Goal: Complete application form

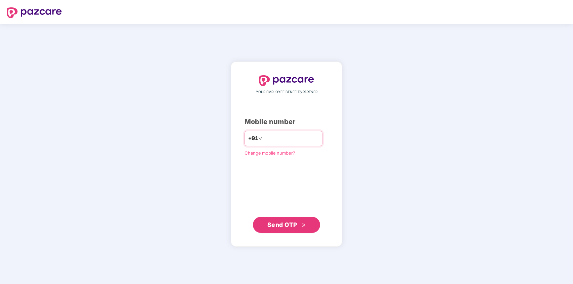
click at [285, 139] on input "number" at bounding box center [291, 138] width 55 height 11
type input "**********"
click at [280, 225] on span "Send OTP" at bounding box center [282, 224] width 30 height 7
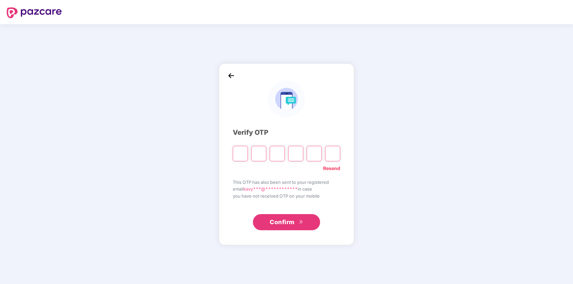
type input "*"
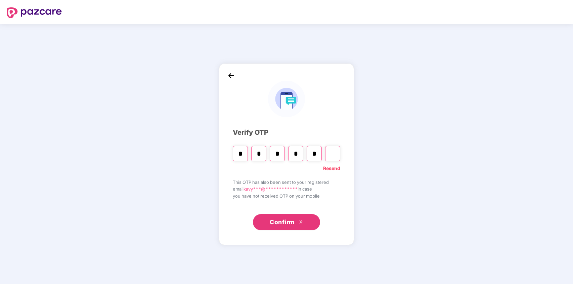
type input "*"
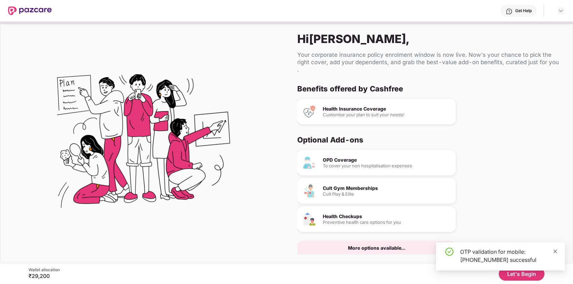
click at [555, 249] on icon "close" at bounding box center [555, 251] width 5 height 5
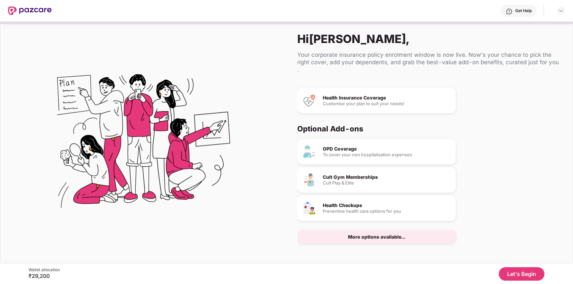
click at [514, 271] on button "Let's Begin" at bounding box center [522, 273] width 46 height 13
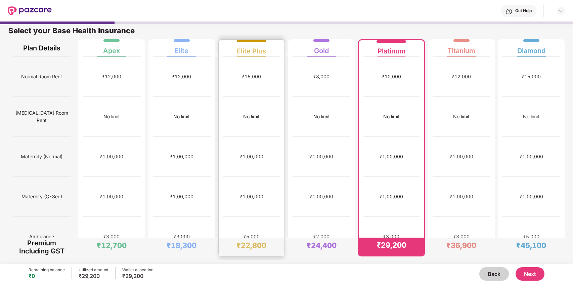
scroll to position [0, 0]
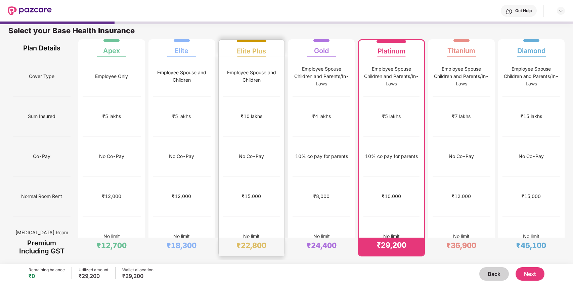
click at [240, 85] on div "Employee Spouse and Children" at bounding box center [251, 76] width 57 height 40
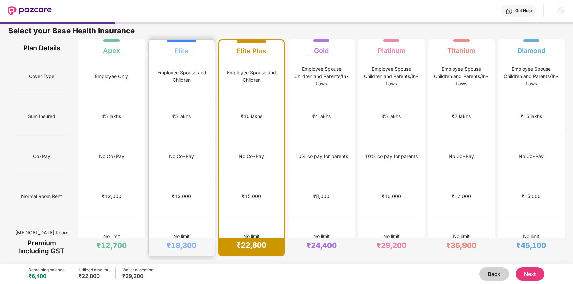
click at [200, 116] on div "₹5 lakhs" at bounding box center [181, 116] width 57 height 40
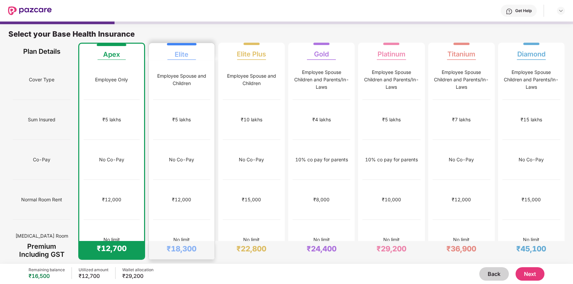
click at [200, 140] on div "No Co-Pay" at bounding box center [181, 160] width 57 height 40
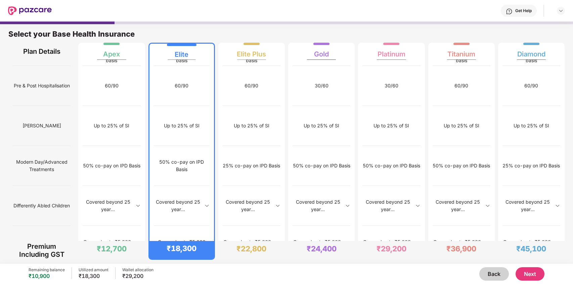
scroll to position [3, 0]
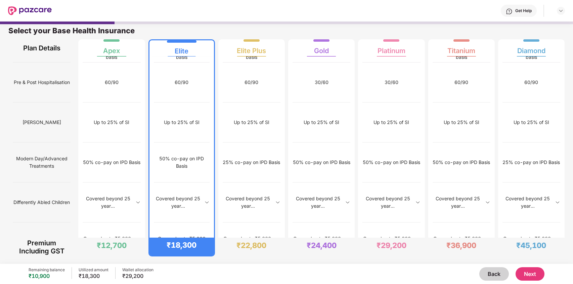
click at [529, 270] on button "Next" at bounding box center [529, 273] width 29 height 13
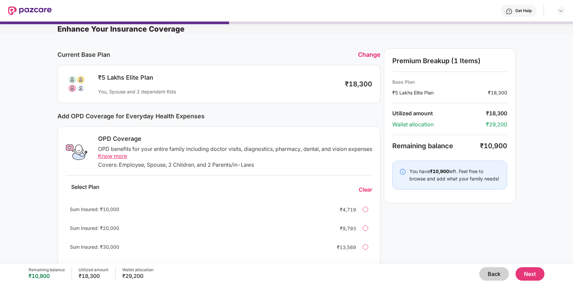
scroll to position [0, 0]
